Goal: Task Accomplishment & Management: Manage account settings

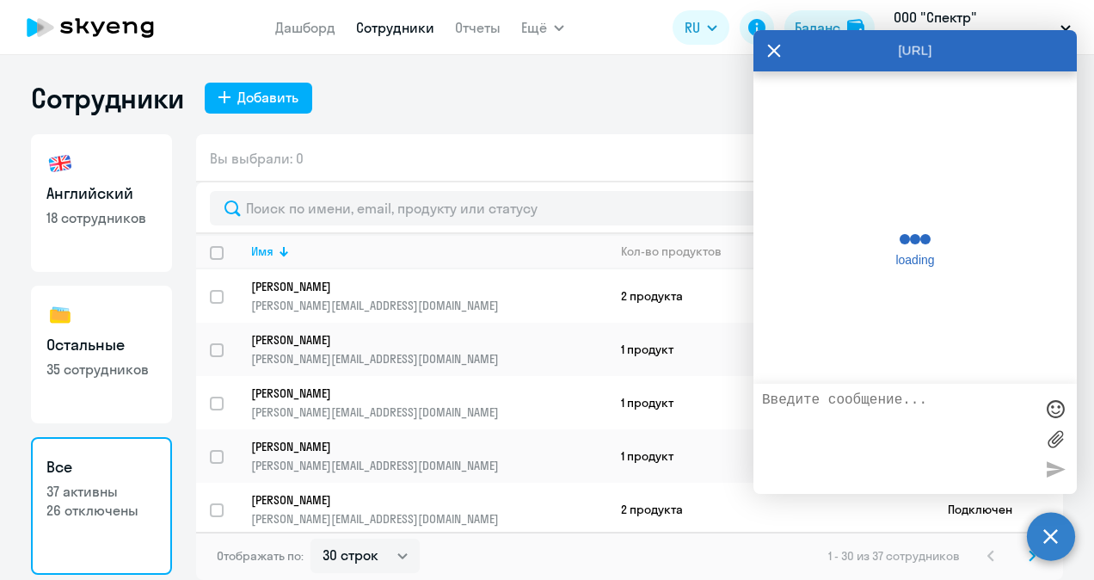
select select "30"
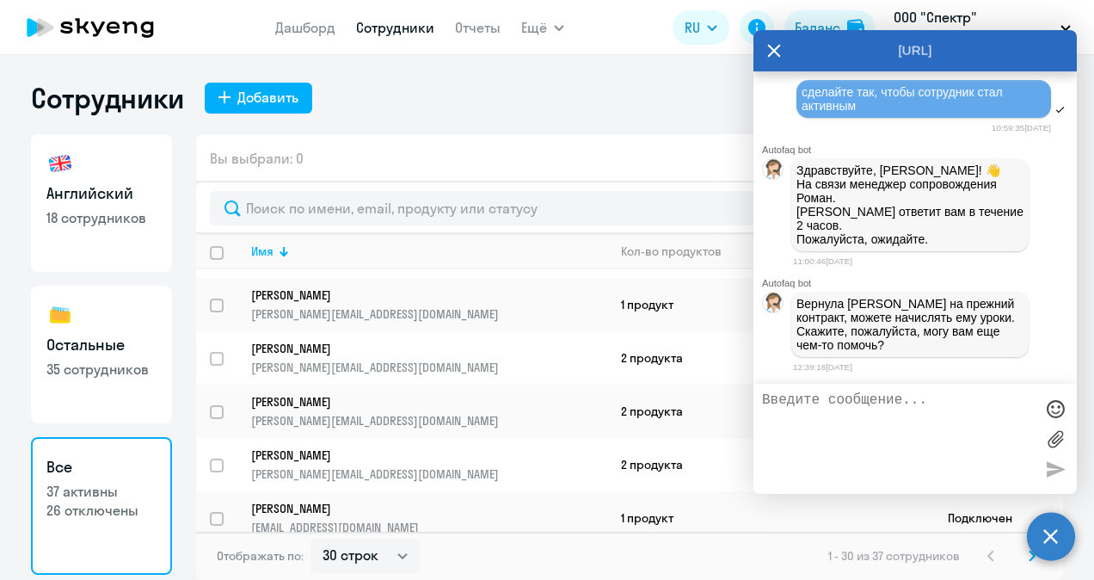
scroll to position [2347, 0]
click at [880, 414] on textarea at bounding box center [898, 438] width 272 height 93
type textarea "спасиьбо"
click at [1064, 468] on div at bounding box center [1055, 469] width 26 height 26
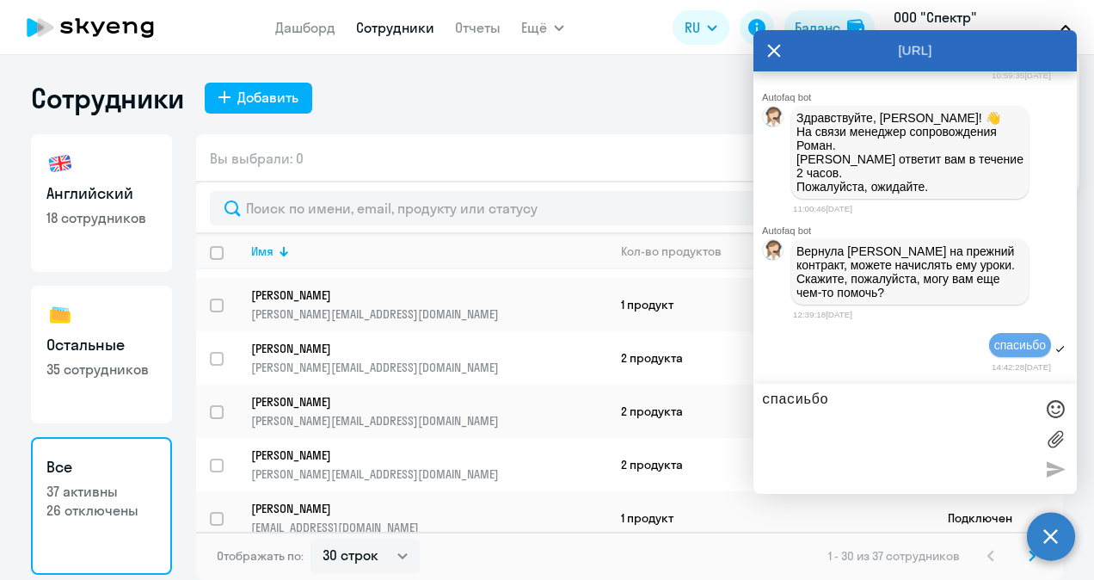
click at [776, 45] on icon at bounding box center [774, 50] width 14 height 41
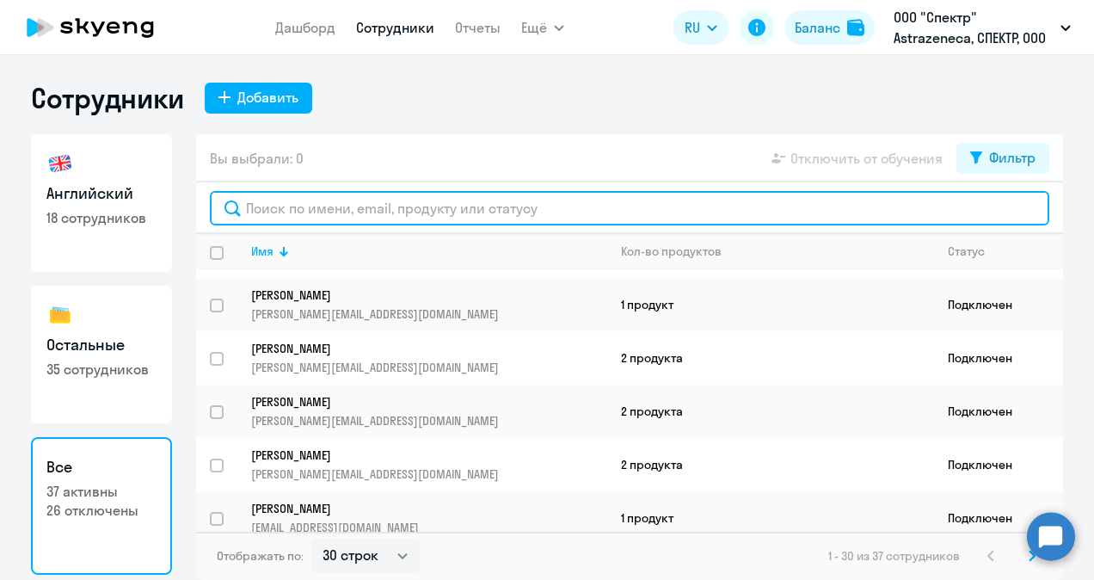
click at [289, 199] on input "text" at bounding box center [629, 208] width 839 height 34
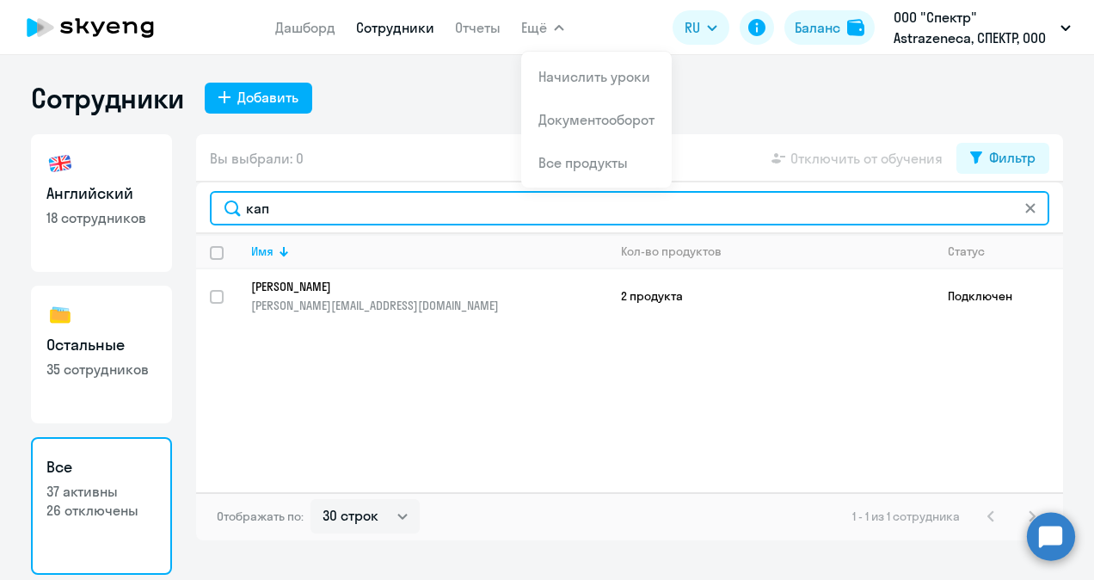
type input "кап"
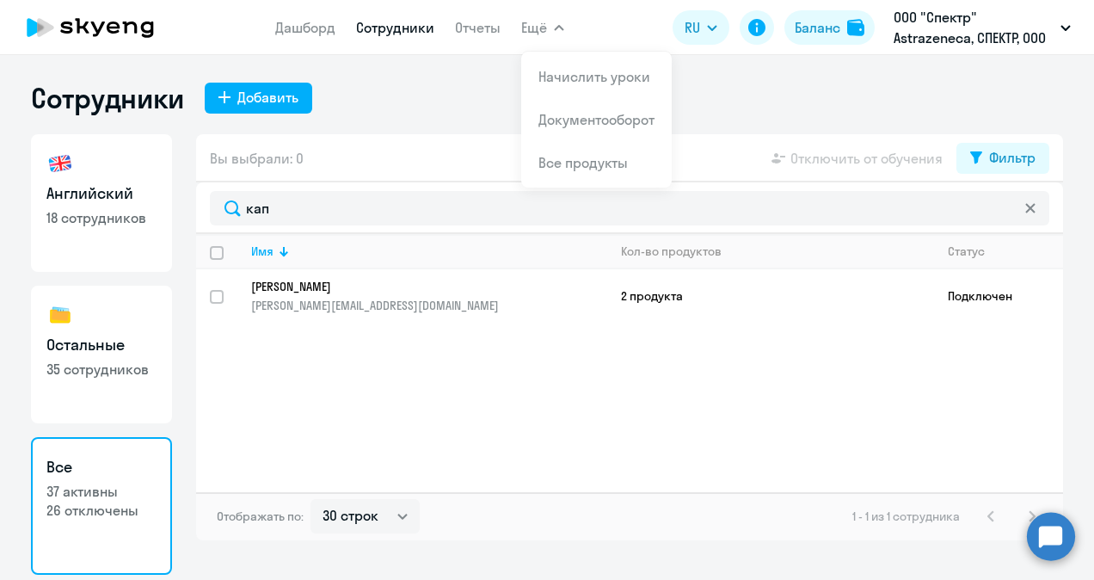
click at [562, 22] on button "Ещё" at bounding box center [542, 27] width 43 height 34
click at [564, 122] on link "Документооборот" at bounding box center [596, 119] width 116 height 17
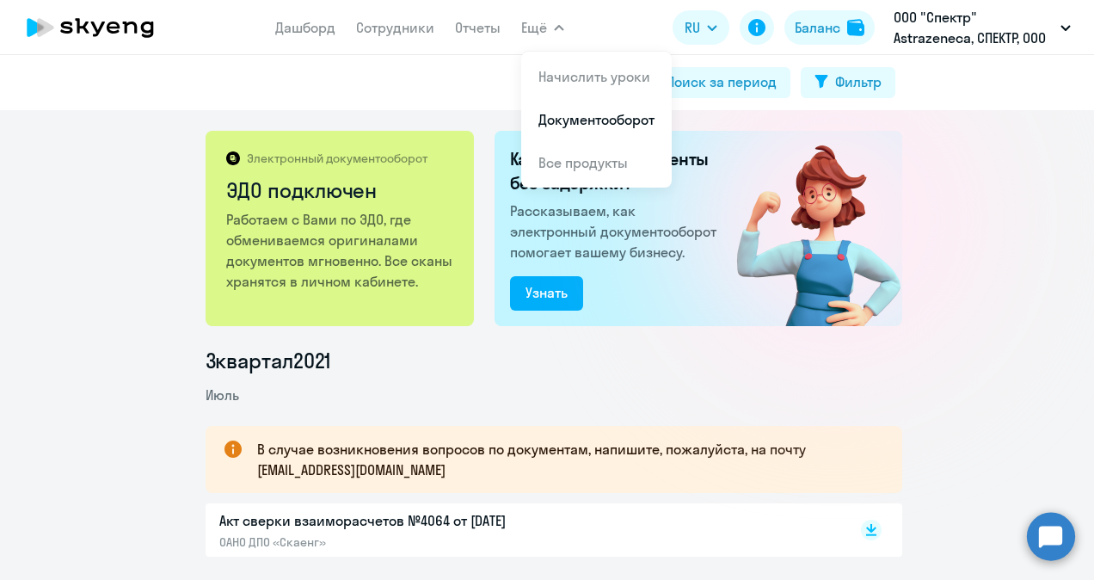
click at [550, 25] on button "Ещё" at bounding box center [542, 27] width 43 height 34
click at [561, 66] on app-menu-item-link "Начислить уроки" at bounding box center [596, 76] width 116 height 21
click at [555, 77] on link "Начислить уроки" at bounding box center [594, 76] width 112 height 17
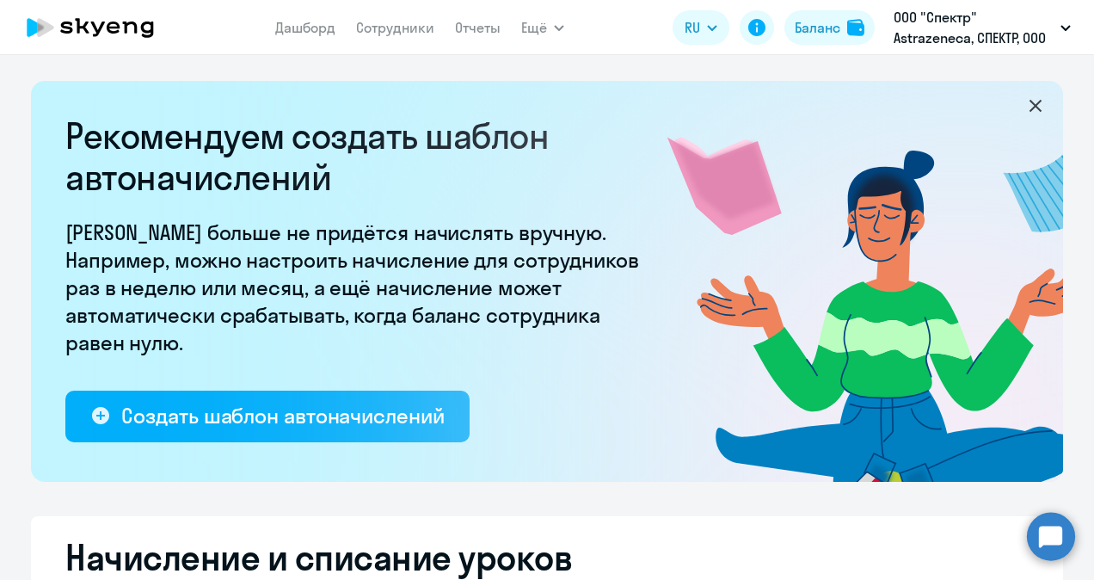
select select "10"
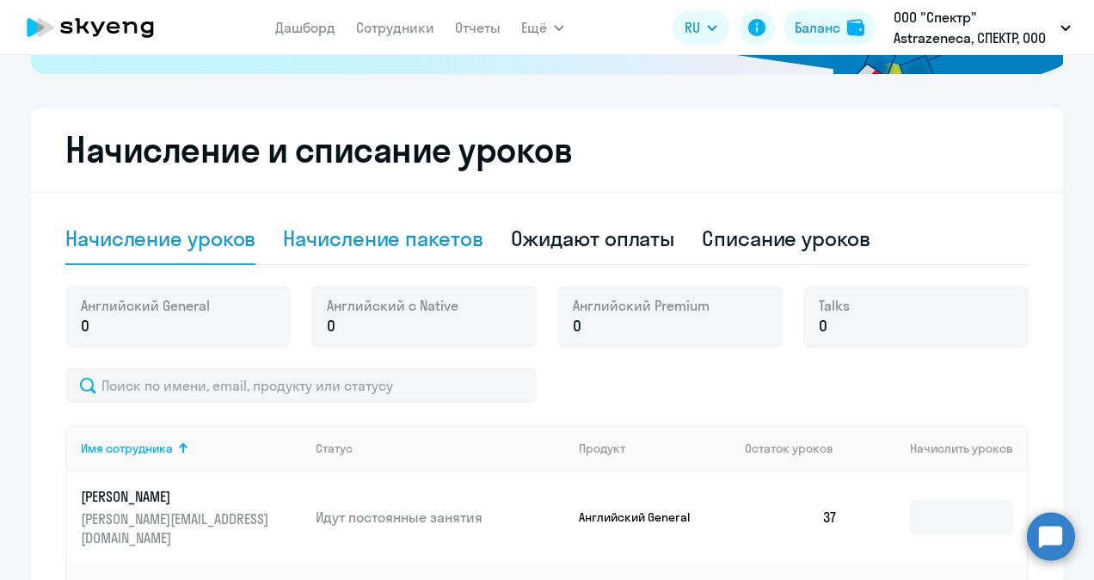
scroll to position [430, 0]
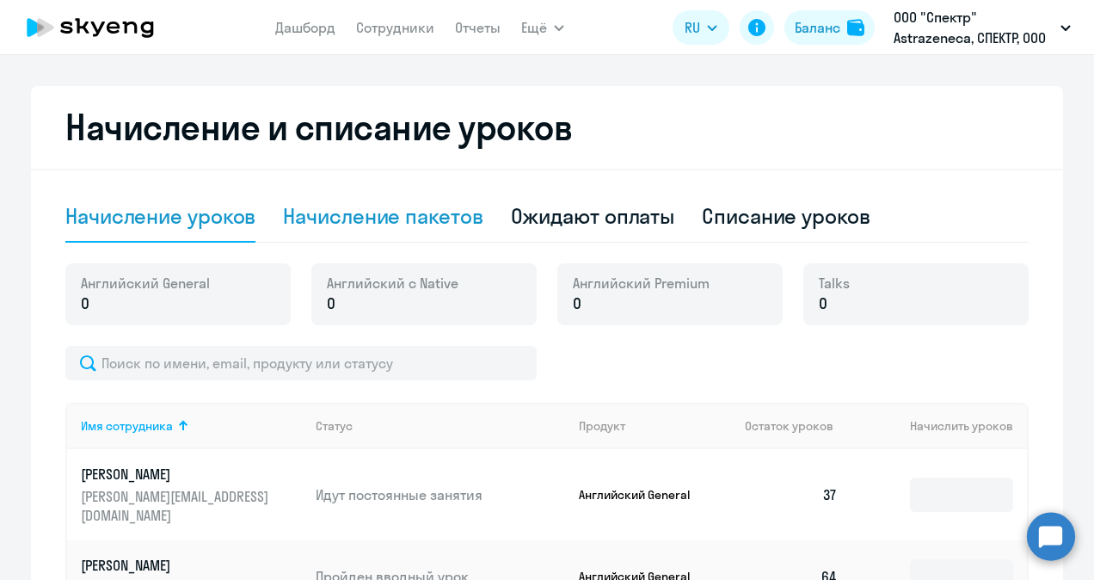
click at [366, 213] on div "Начисление пакетов" at bounding box center [382, 216] width 199 height 28
select select "10"
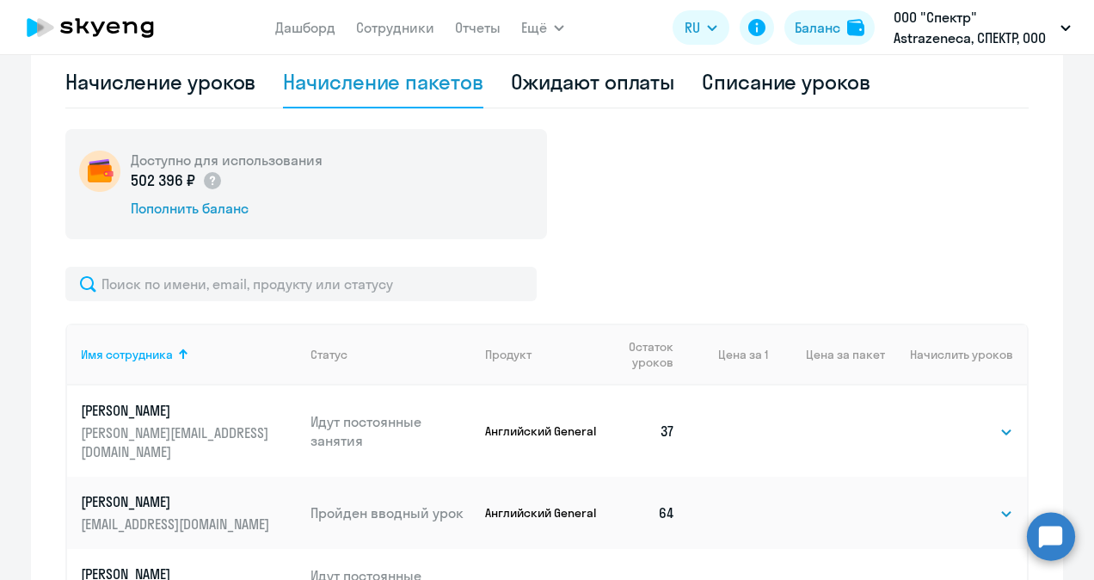
scroll to position [688, 0]
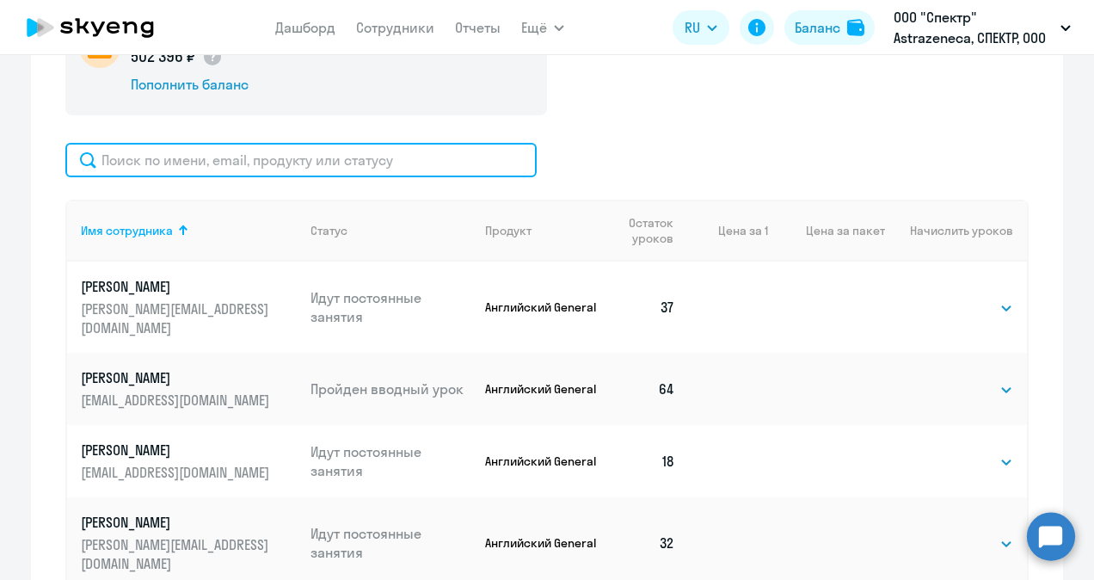
click at [168, 153] on input "text" at bounding box center [300, 160] width 471 height 34
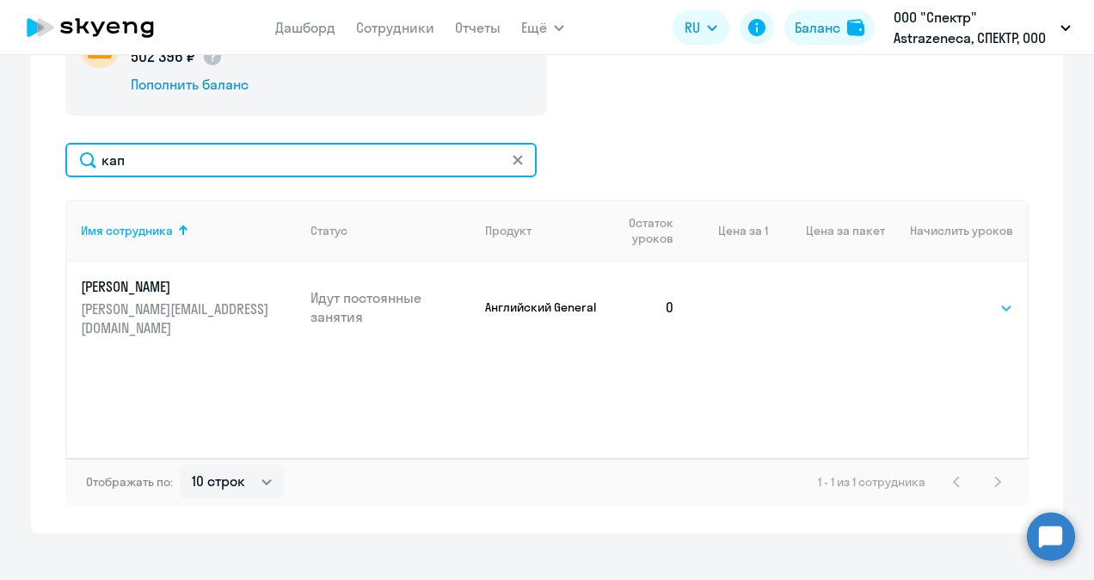
type input "кап"
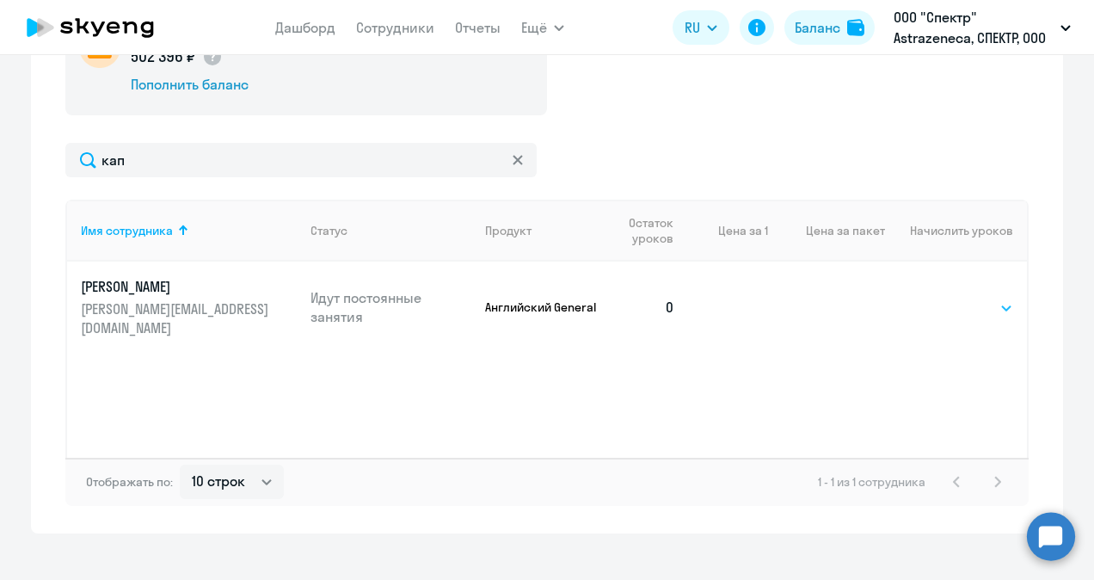
click at [947, 299] on select "Выбрать 4 8 16 32 64 96 128" at bounding box center [977, 308] width 71 height 21
select select "64"
click at [942, 298] on select "Выбрать 4 8 16 32 64 96 128" at bounding box center [977, 308] width 71 height 21
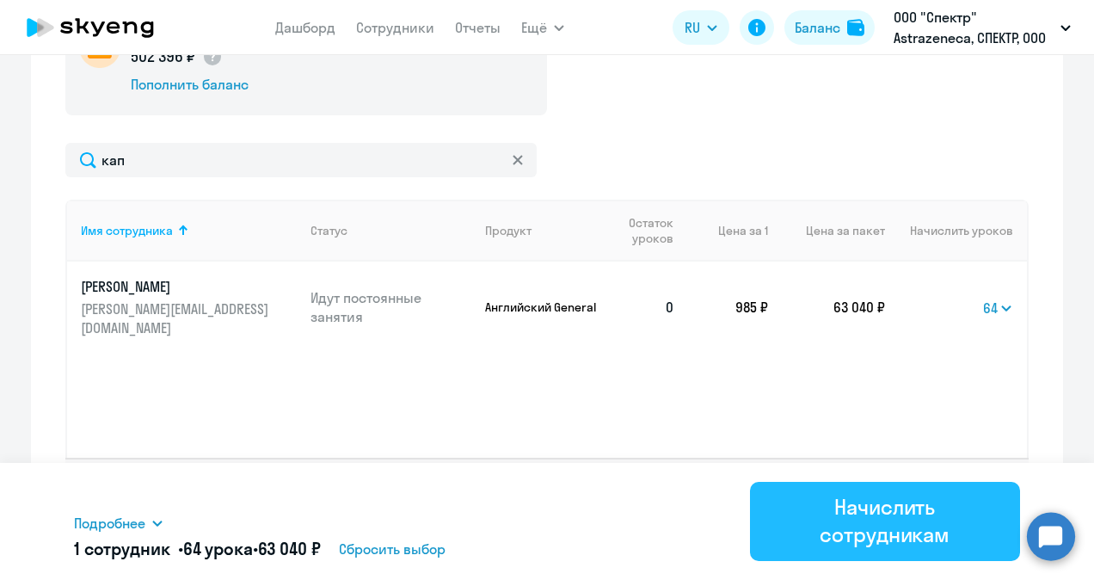
click at [904, 516] on div "Начислить сотрудникам" at bounding box center [885, 520] width 223 height 55
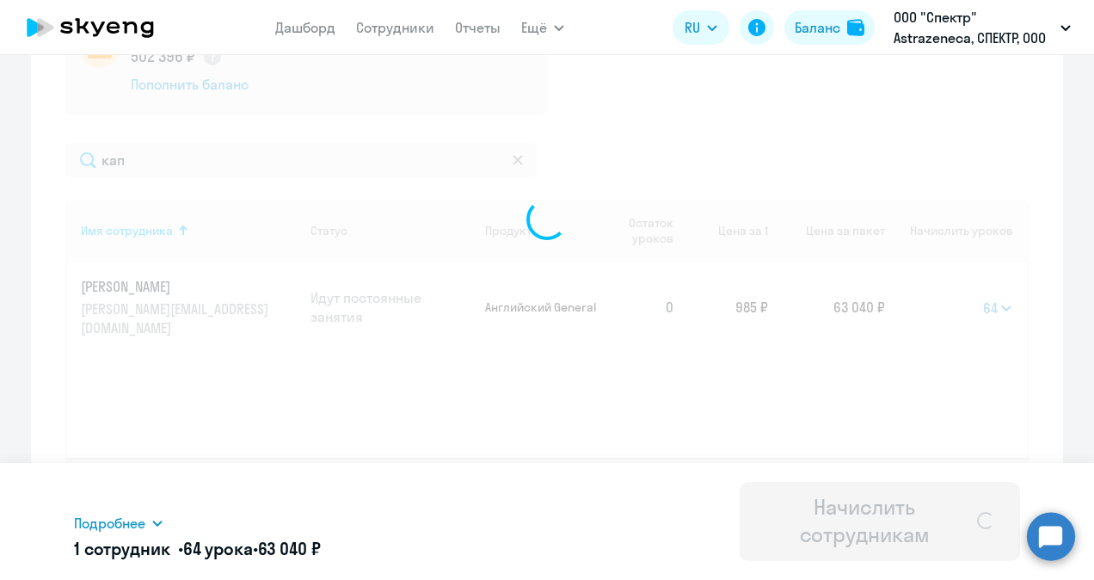
select select
